Goal: Check status: Check status

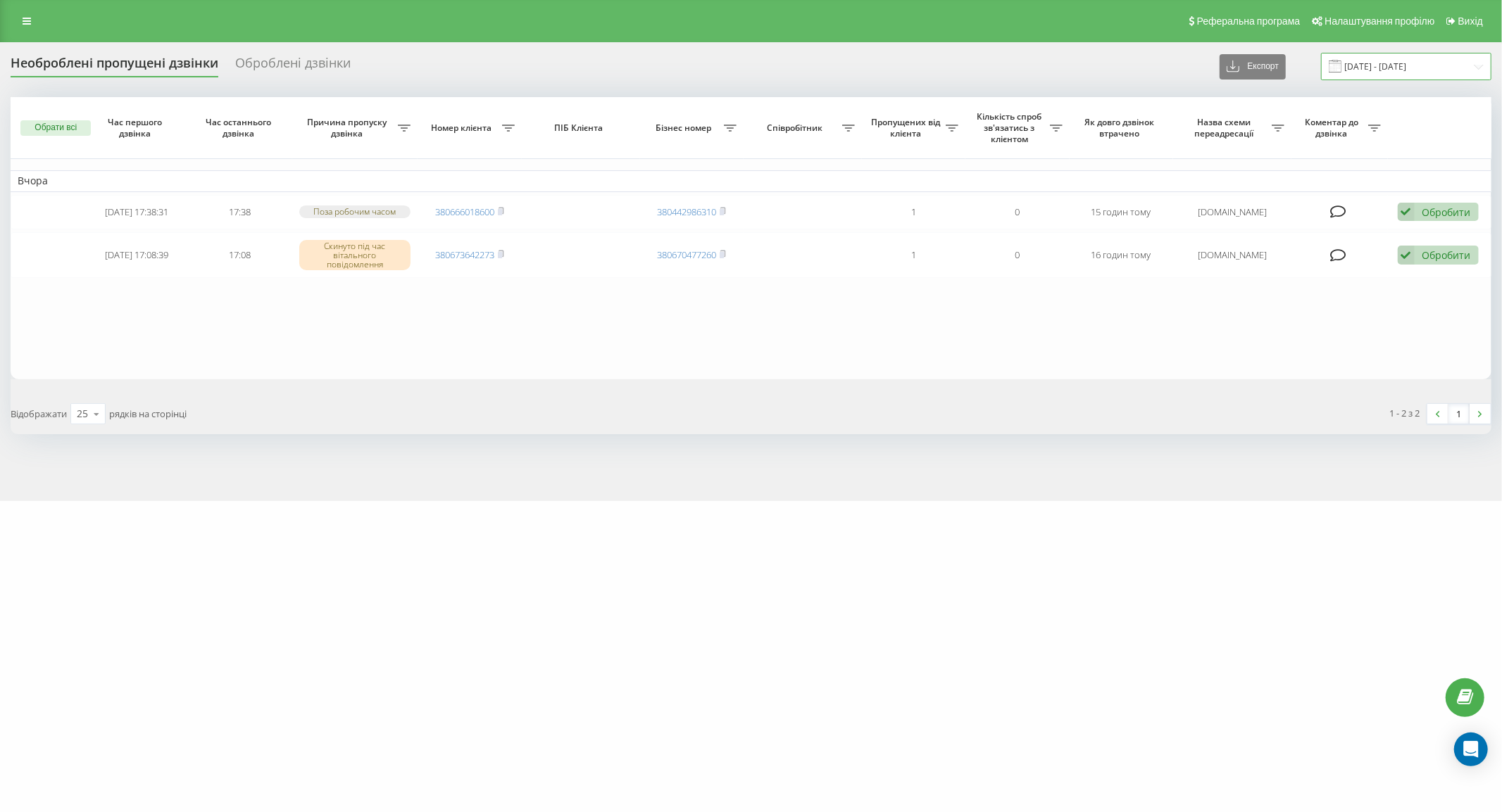
drag, startPoint x: 1431, startPoint y: 60, endPoint x: 1416, endPoint y: 79, distance: 24.2
click at [1431, 61] on input "[DATE] - [DATE]" at bounding box center [1405, 66] width 170 height 28
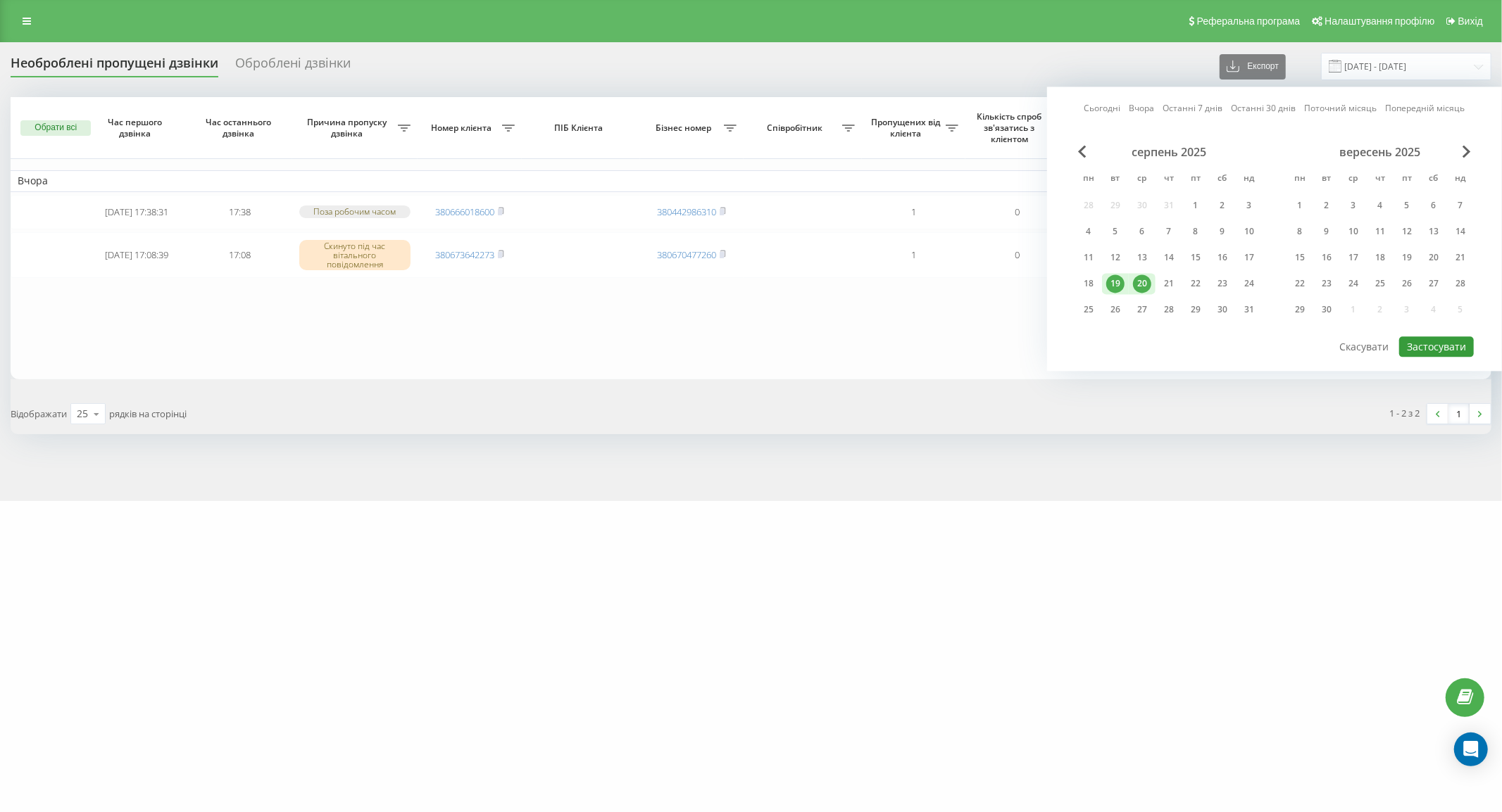
click at [1459, 342] on button "Застосувати" at bounding box center [1436, 347] width 75 height 20
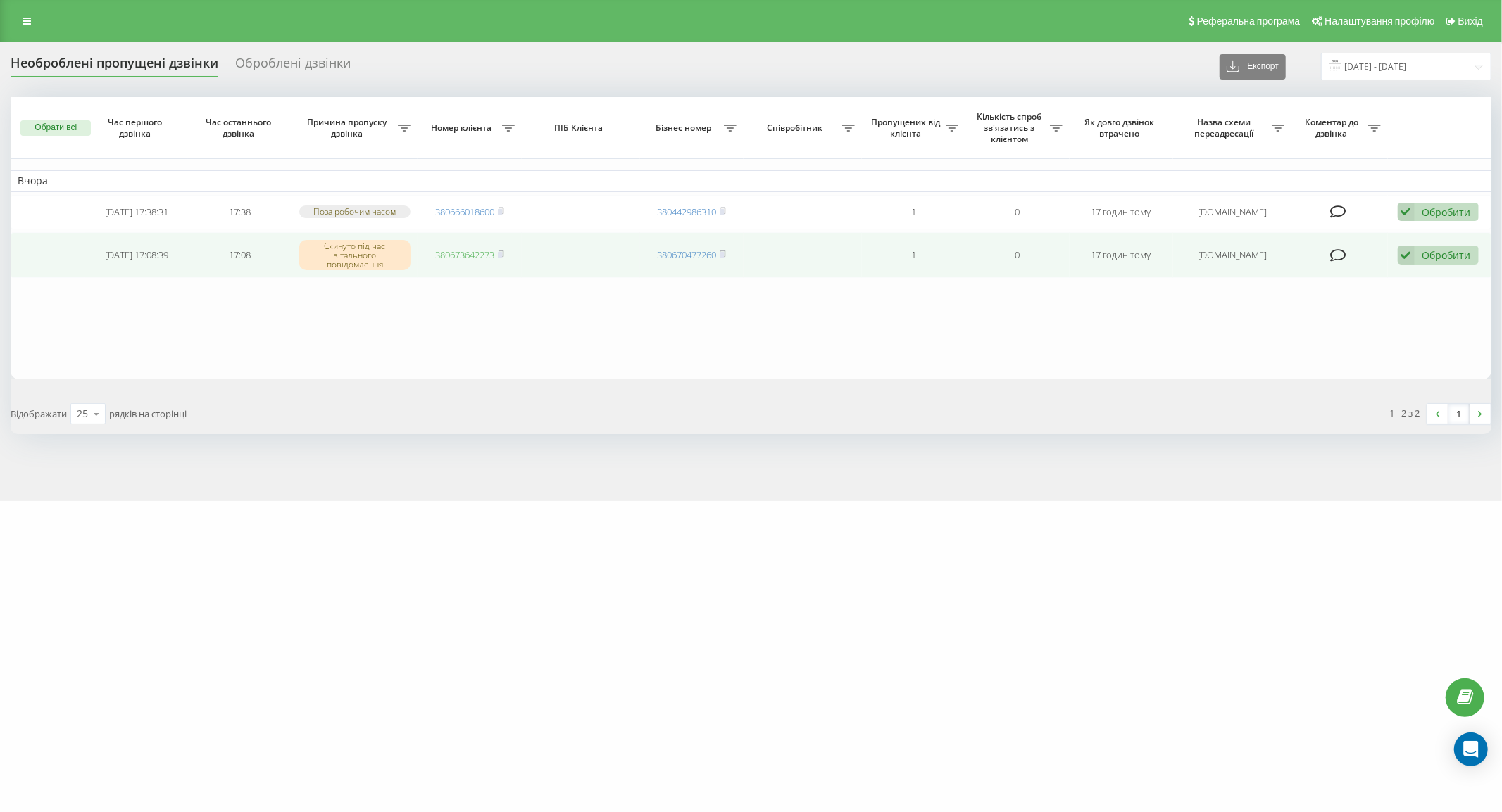
click at [476, 259] on link "380673642273" at bounding box center [464, 255] width 59 height 13
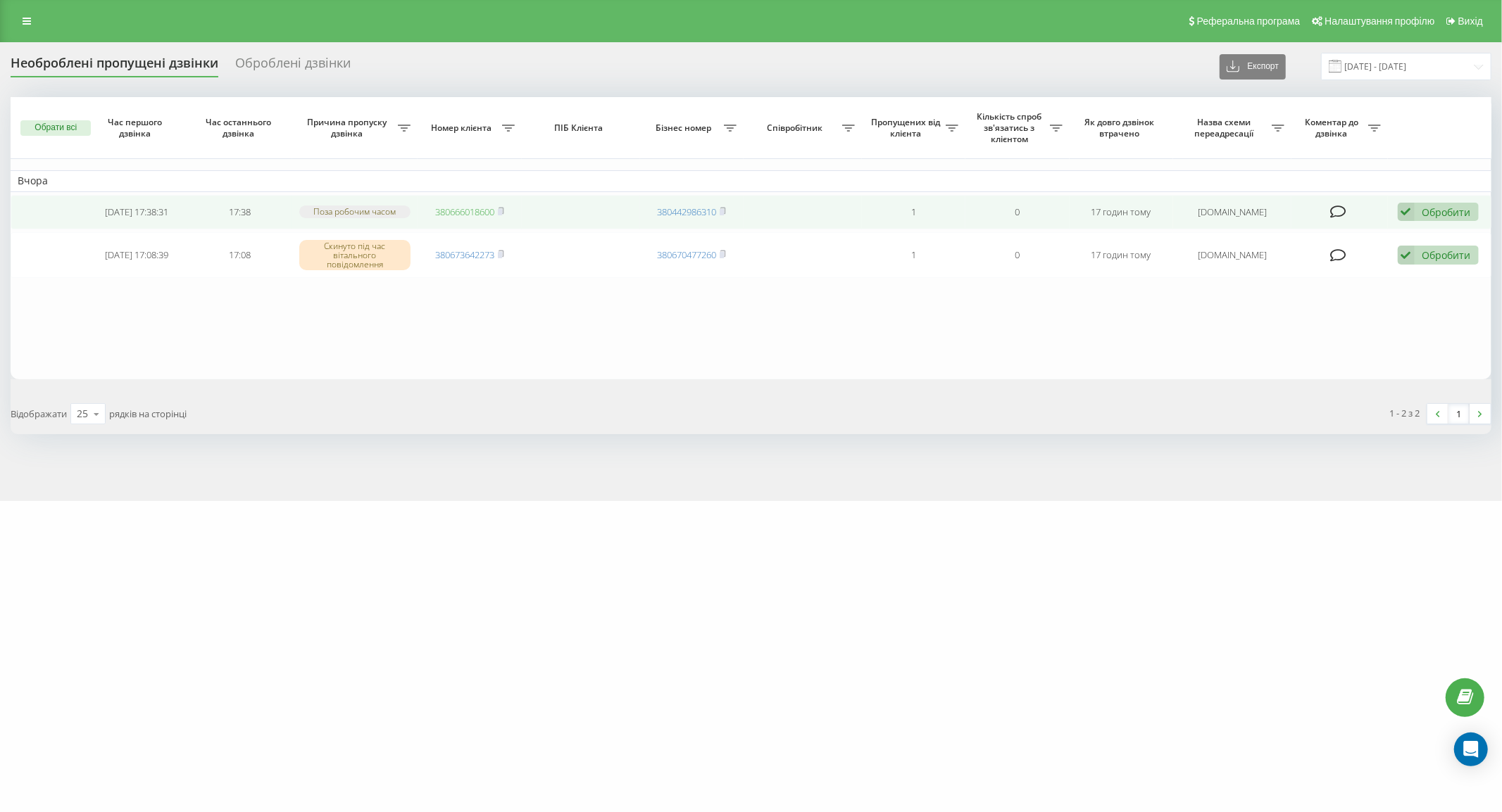
click at [454, 215] on link "380666018600" at bounding box center [464, 212] width 59 height 13
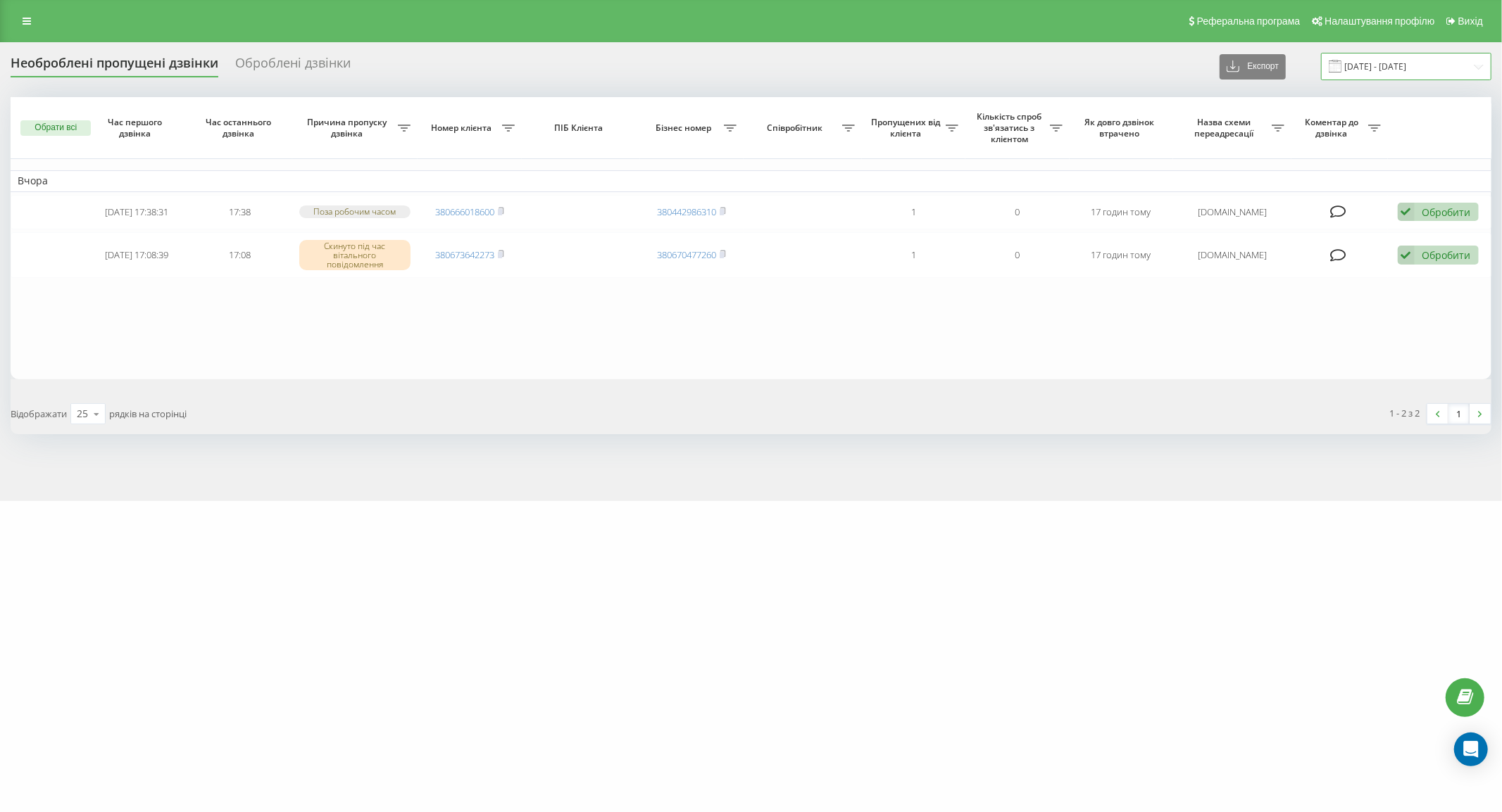
click at [1411, 66] on input "[DATE] - [DATE]" at bounding box center [1405, 66] width 170 height 28
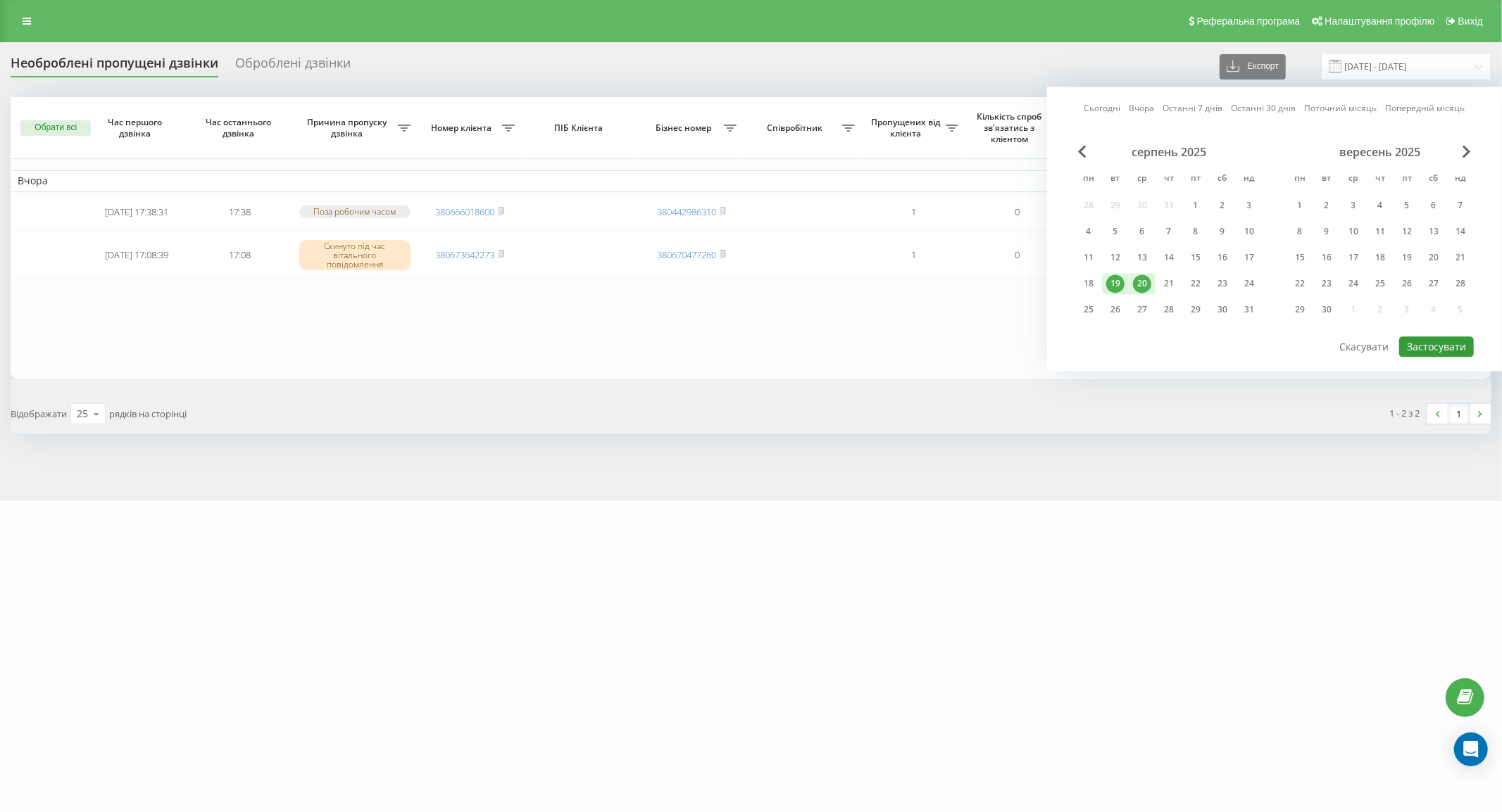
click at [1435, 350] on button "Застосувати" at bounding box center [1436, 347] width 75 height 20
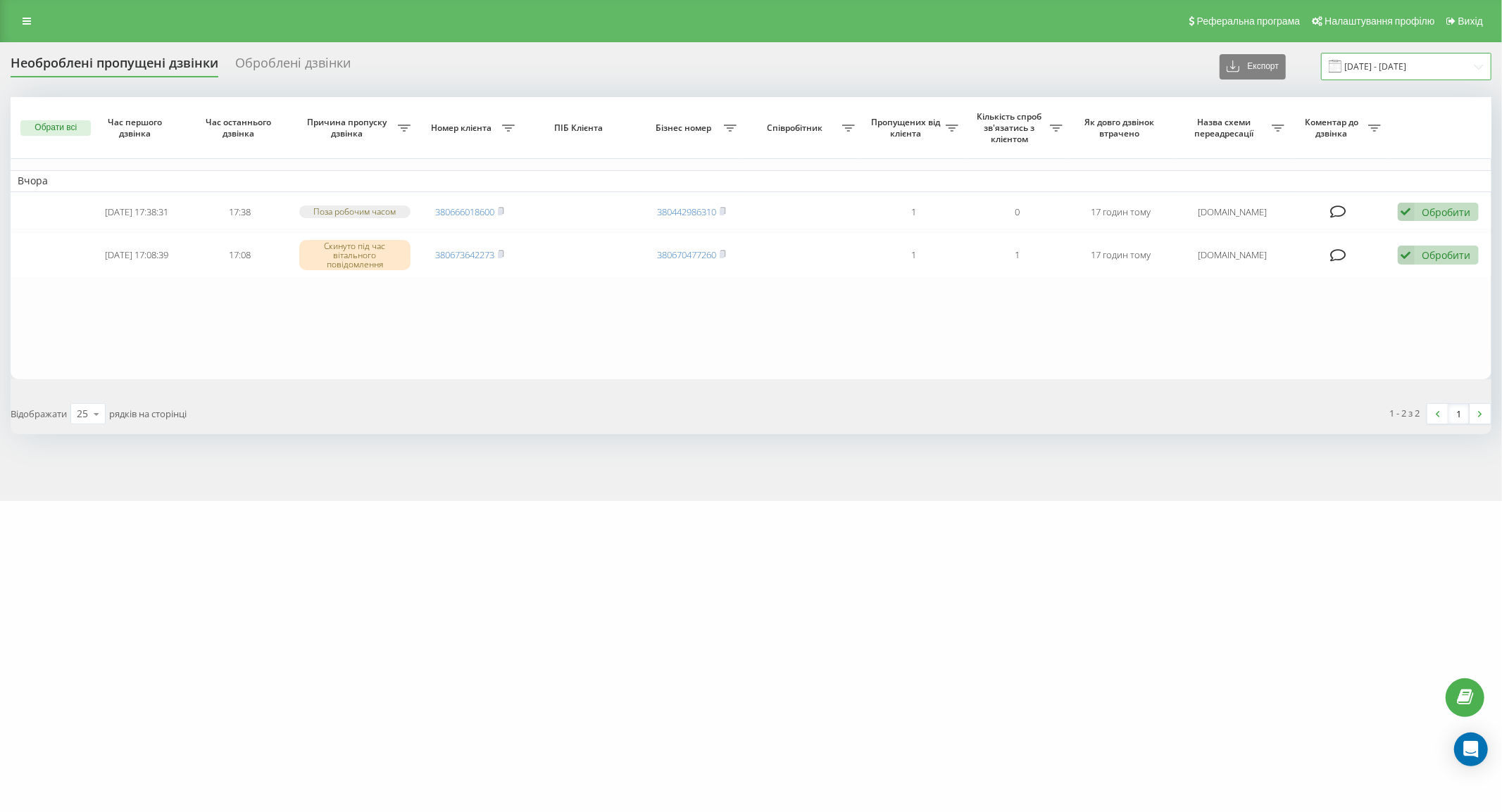
click at [1400, 69] on input "[DATE] - [DATE]" at bounding box center [1405, 66] width 170 height 28
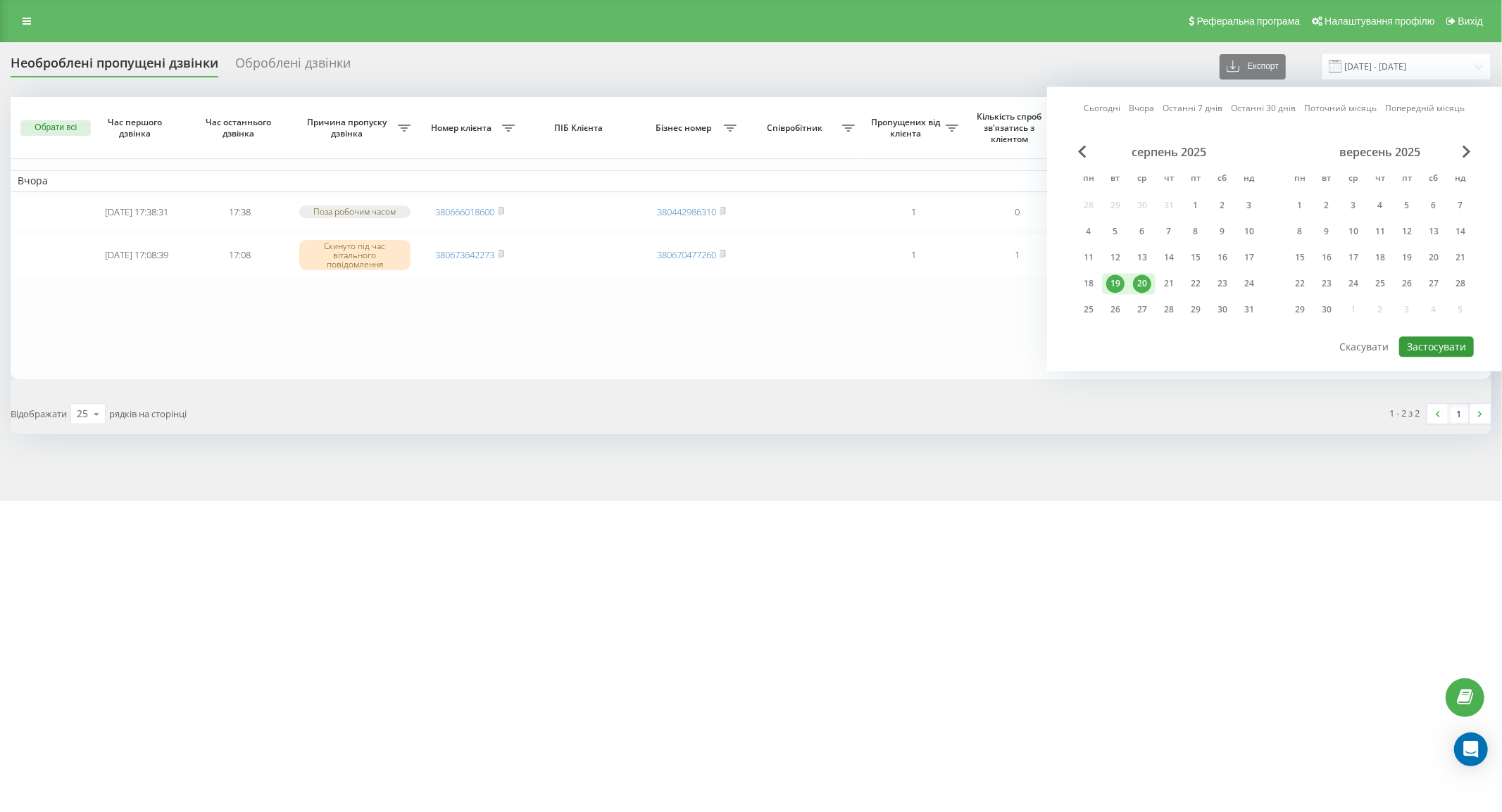
click at [1427, 345] on button "Застосувати" at bounding box center [1436, 347] width 75 height 20
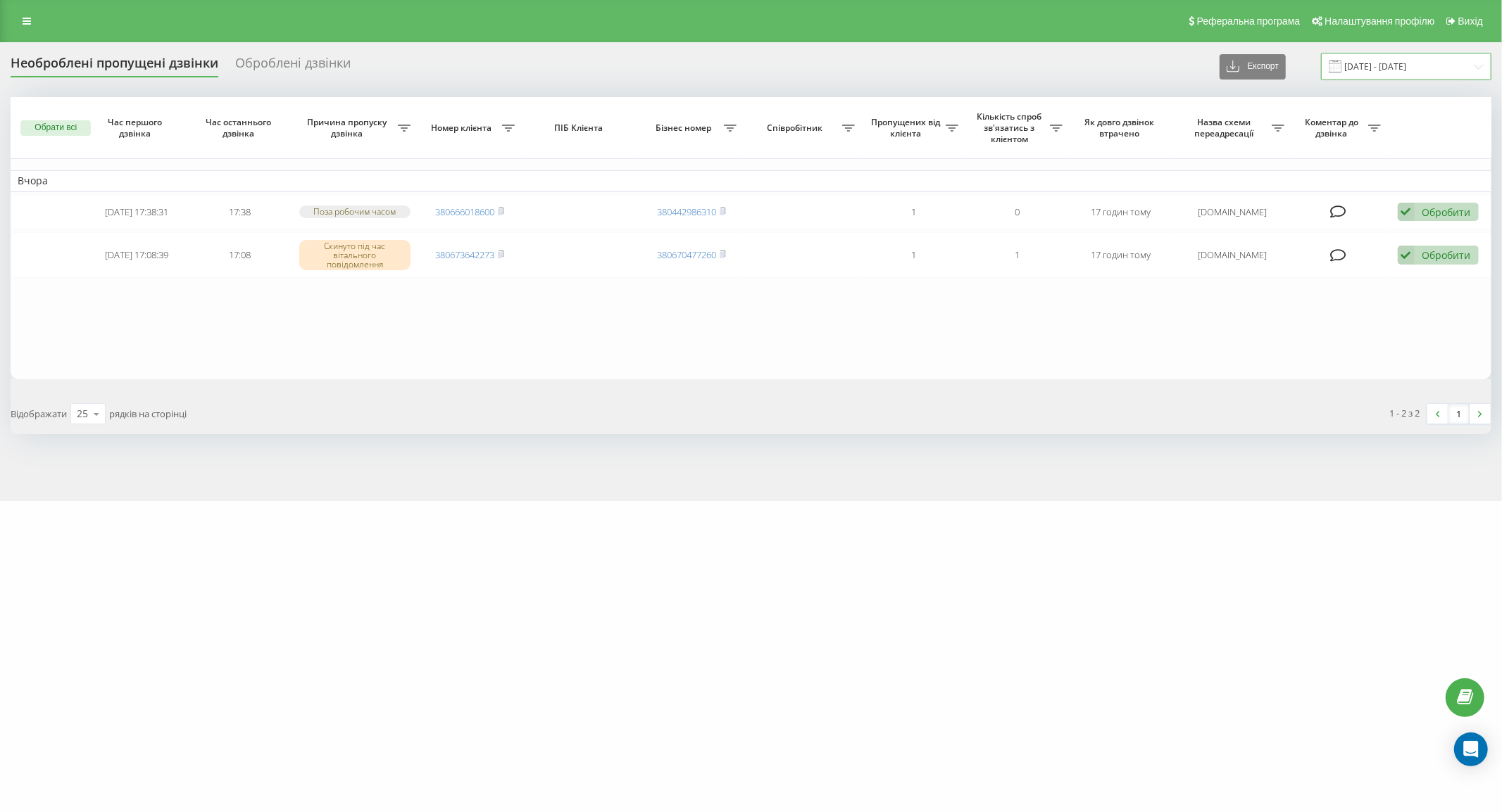
click at [1417, 65] on input "[DATE] - [DATE]" at bounding box center [1405, 66] width 170 height 28
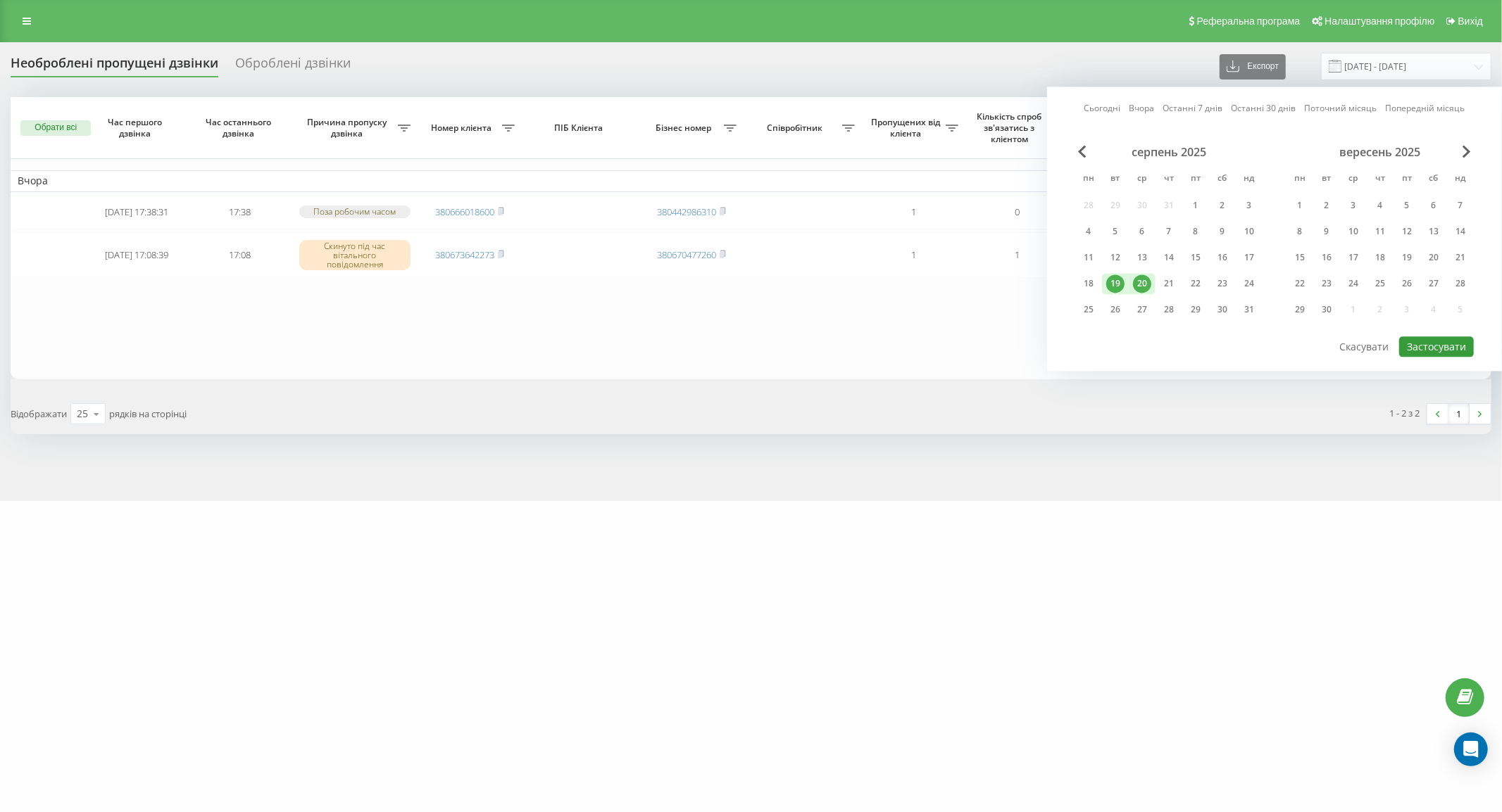
click at [1422, 347] on button "Застосувати" at bounding box center [1436, 347] width 75 height 20
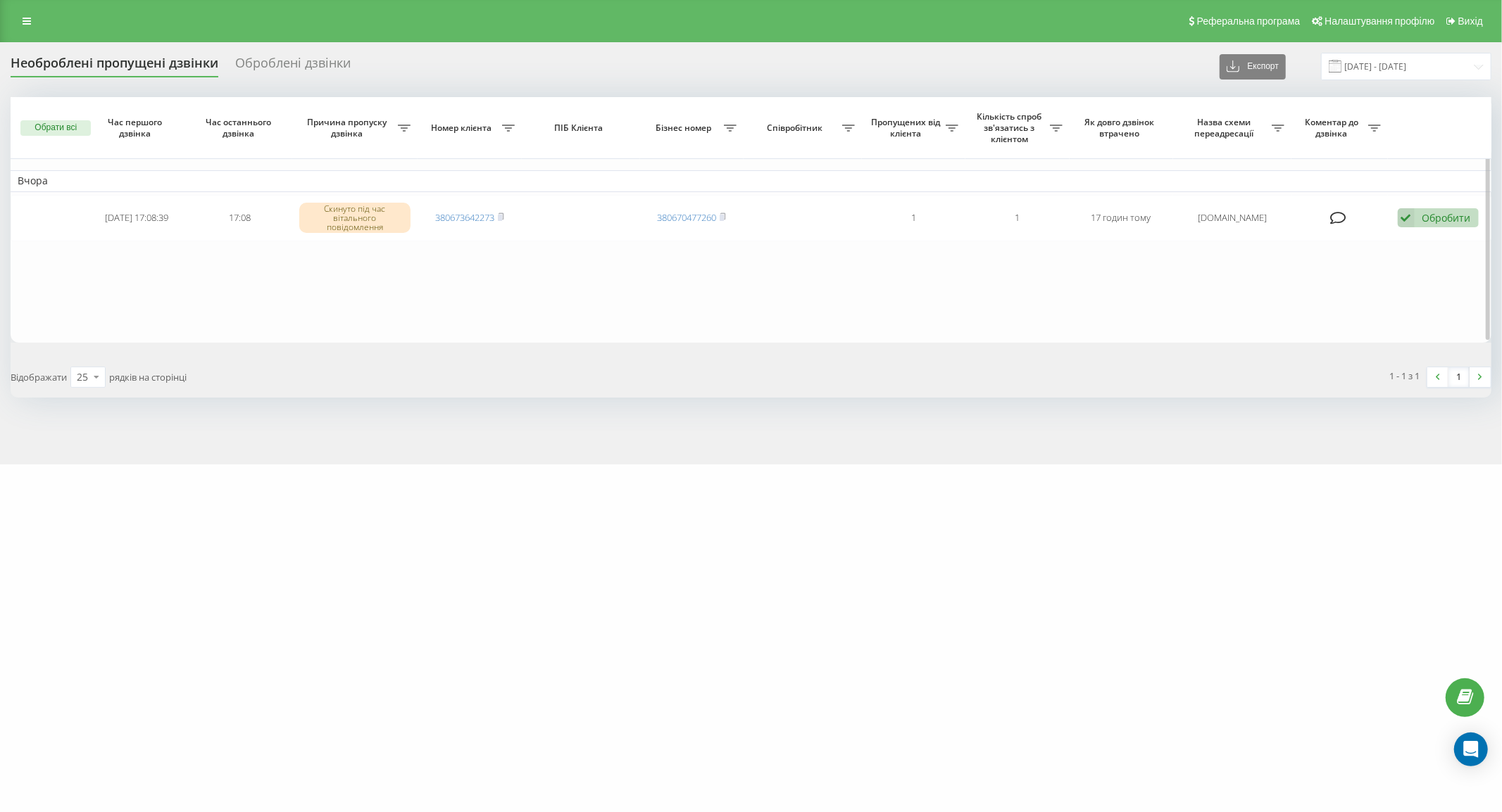
click at [116, 292] on table "Вчора [DATE] 17:08:39 17:08 Скинуто під час вітального повідомлення 38067364227…" at bounding box center [751, 220] width 1481 height 245
